Goal: Find specific page/section: Find specific page/section

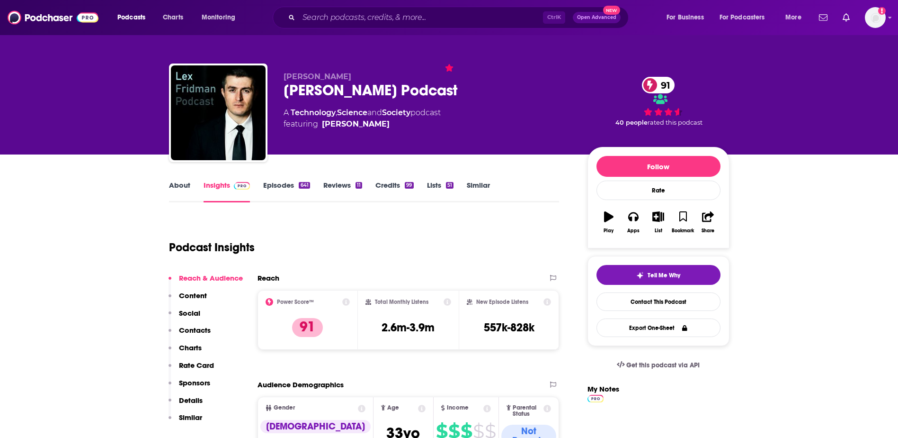
click at [887, 20] on div "Podcasts Charts Monitoring Ctrl K Open Advanced New For Business For Podcasters…" at bounding box center [449, 17] width 898 height 35
click at [880, 19] on img "Logged in as WE_Broadcast" at bounding box center [875, 17] width 21 height 21
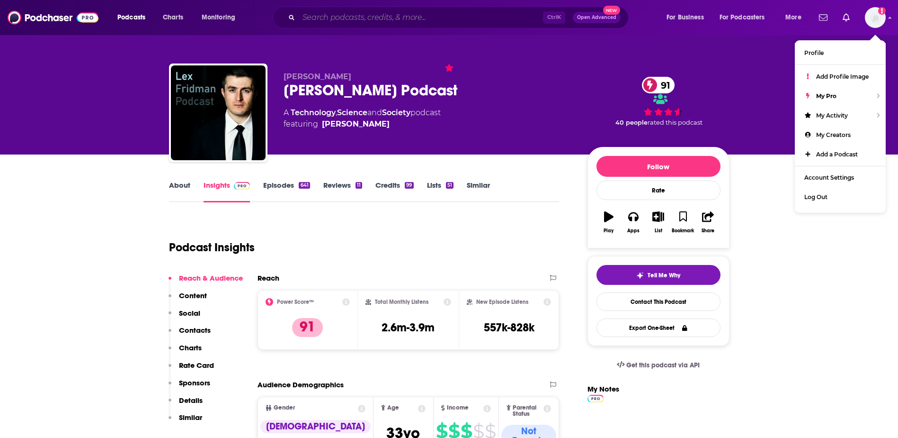
click at [342, 19] on input "Search podcasts, credits, & more..." at bounding box center [421, 17] width 244 height 15
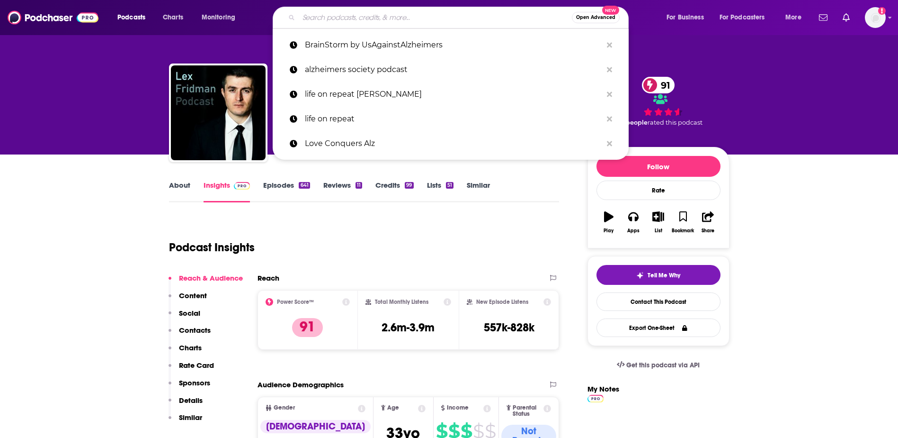
paste input "[PERSON_NAME]'"
type input "[PERSON_NAME]'"
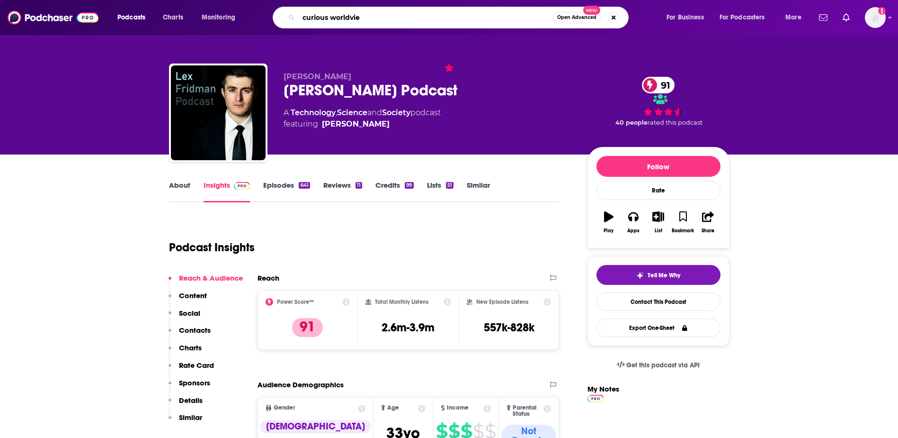
type input "curious worldview"
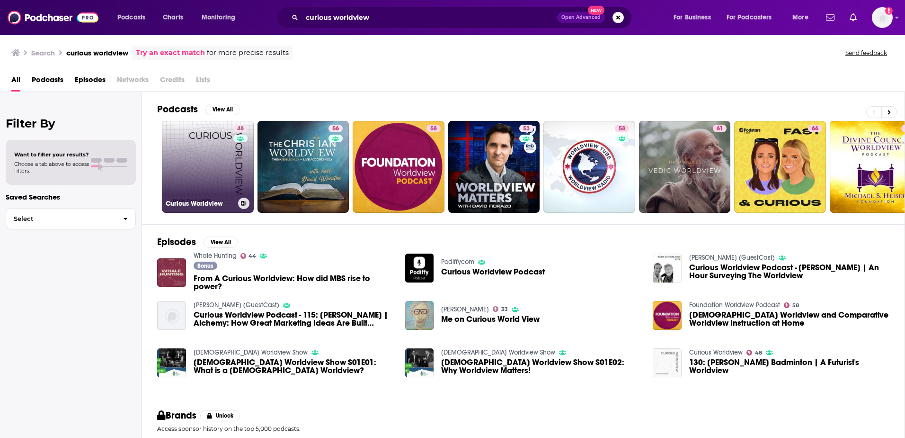
click at [218, 153] on link "48 Curious Worldview" at bounding box center [208, 167] width 92 height 92
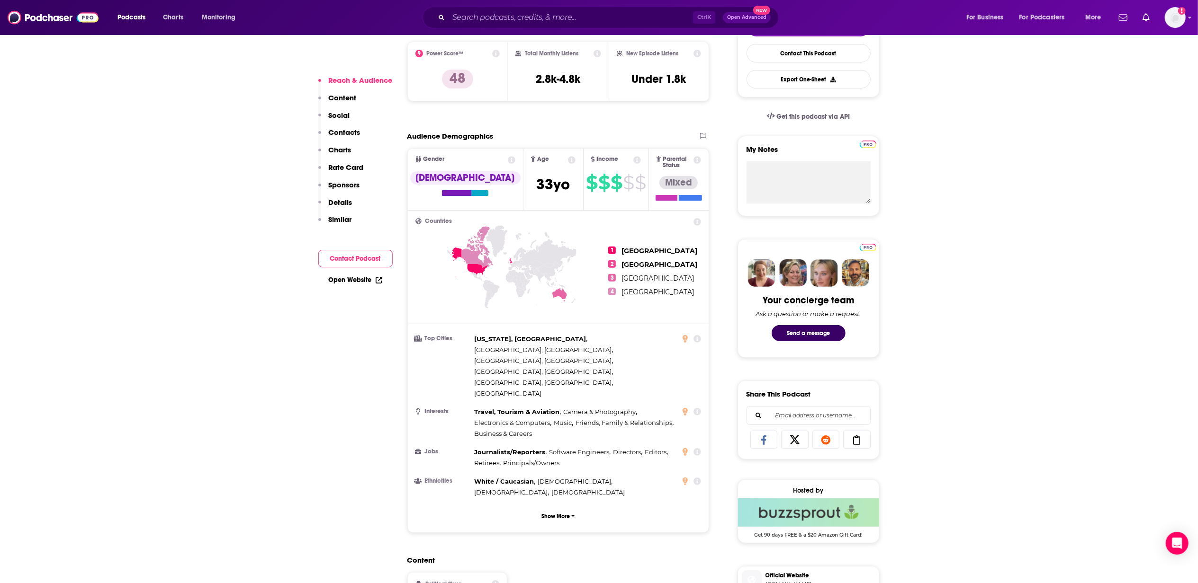
scroll to position [242, 0]
